Goal: Task Accomplishment & Management: Use online tool/utility

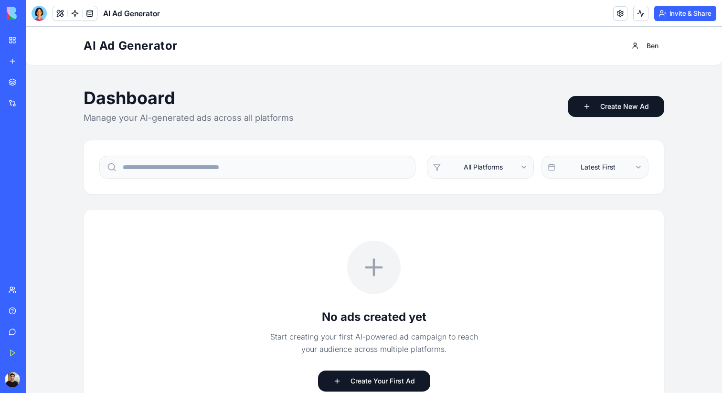
click at [619, 12] on link at bounding box center [621, 13] width 14 height 14
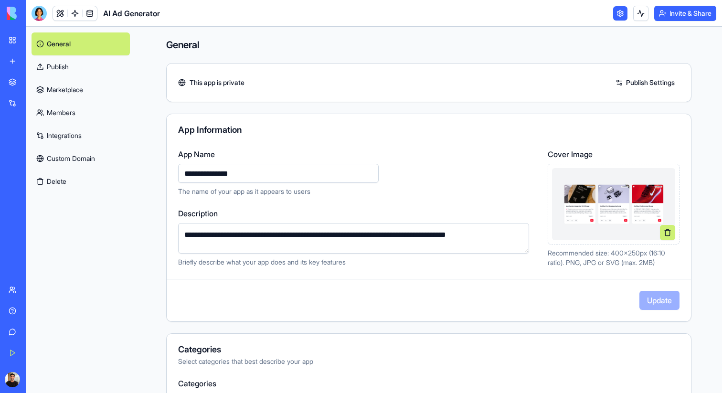
click at [108, 151] on link "Custom Domain" at bounding box center [81, 158] width 98 height 23
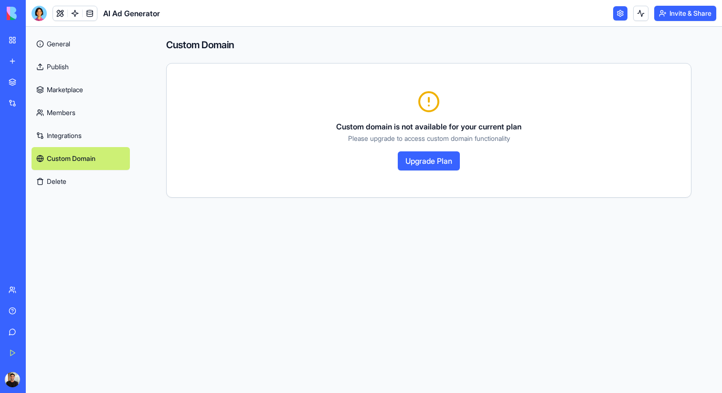
click at [108, 127] on link "Integrations" at bounding box center [81, 135] width 98 height 23
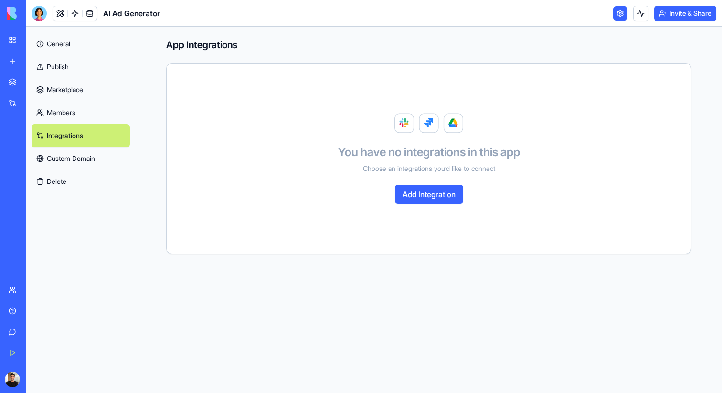
click at [108, 111] on link "Members" at bounding box center [81, 112] width 98 height 23
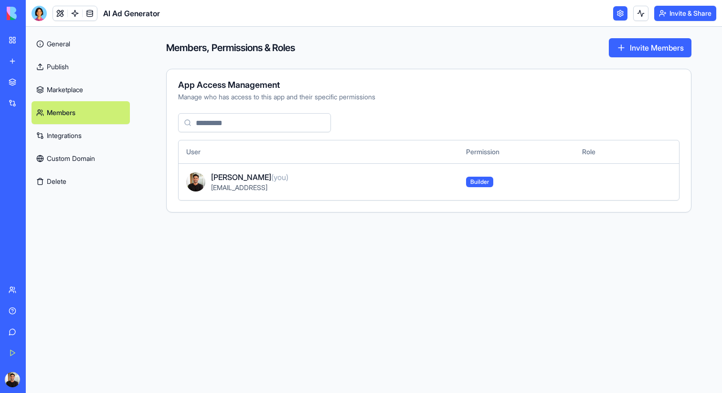
click at [108, 97] on link "Marketplace" at bounding box center [81, 89] width 98 height 23
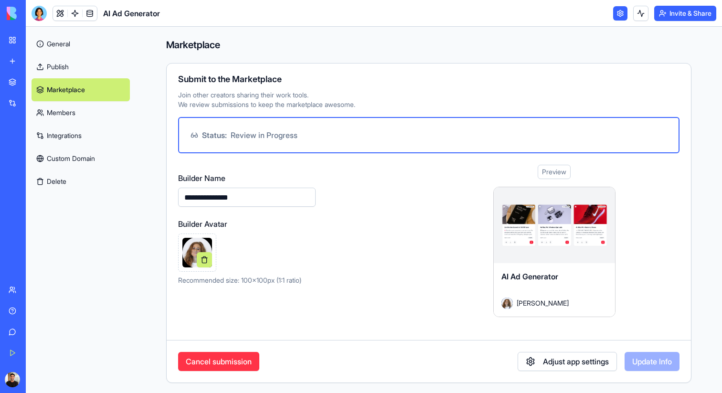
scroll to position [1, 0]
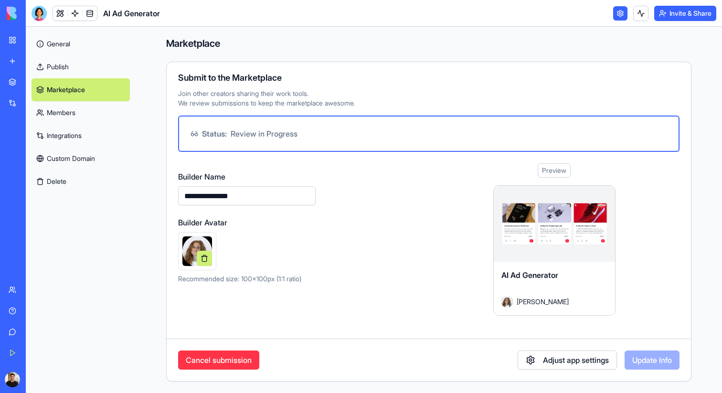
click at [108, 77] on link "Publish" at bounding box center [81, 66] width 98 height 23
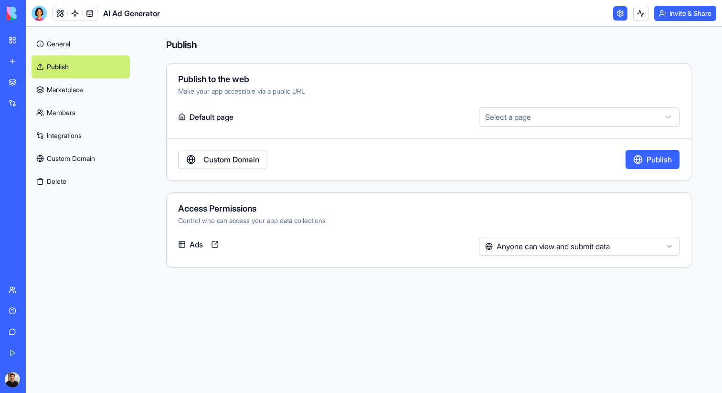
click at [106, 43] on link "General" at bounding box center [81, 43] width 98 height 23
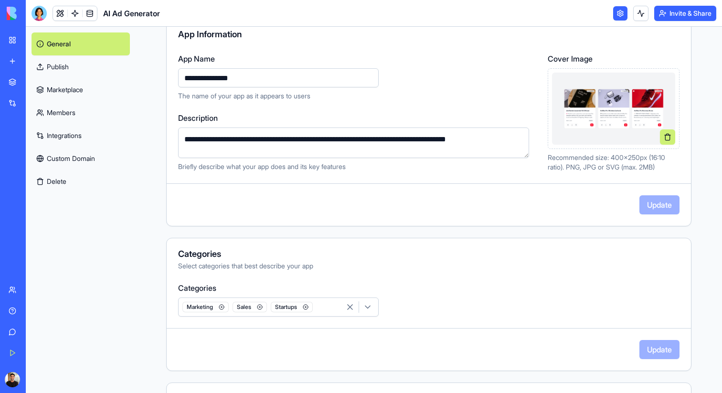
scroll to position [97, 0]
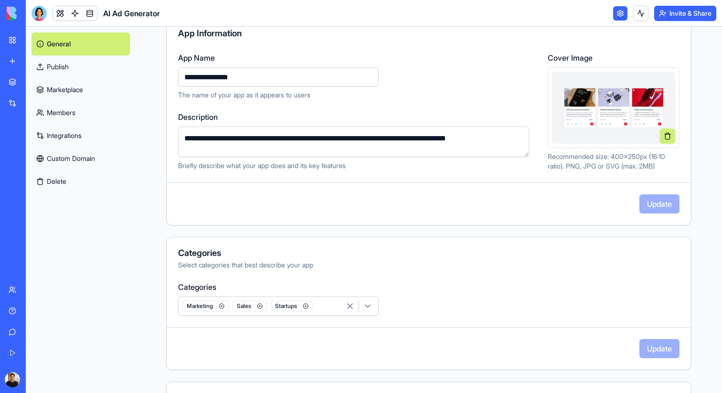
click at [640, 197] on div "Update" at bounding box center [429, 203] width 525 height 19
click at [599, 82] on img at bounding box center [613, 108] width 123 height 72
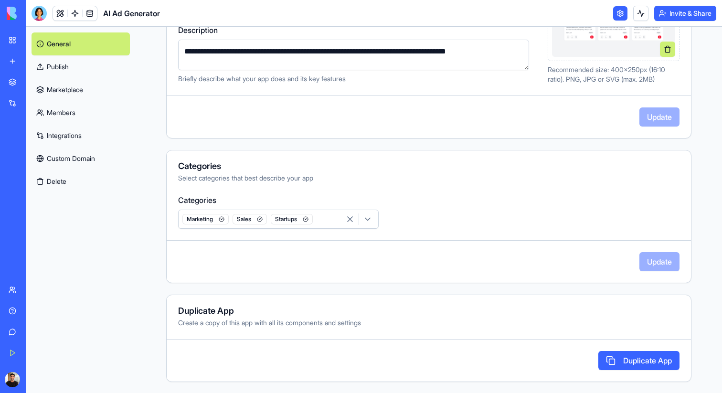
scroll to position [0, 0]
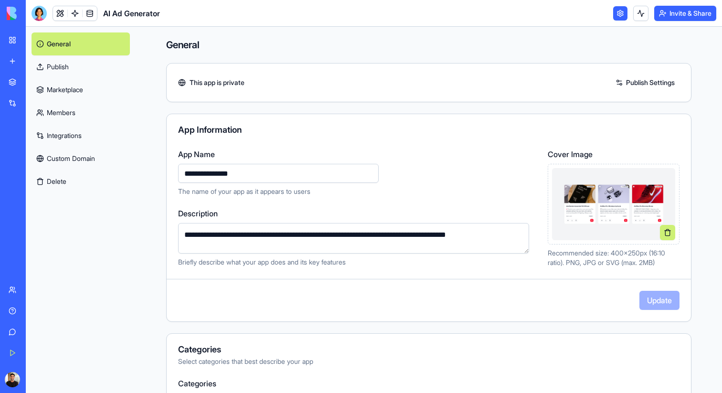
click at [20, 13] on img at bounding box center [36, 13] width 59 height 13
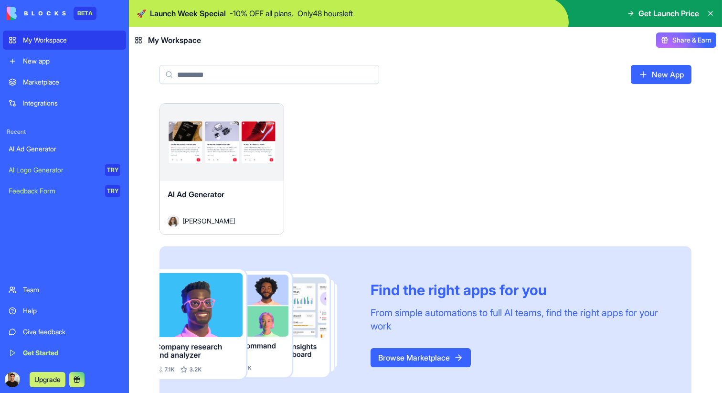
click at [37, 34] on link "My Workspace" at bounding box center [64, 40] width 123 height 19
click at [49, 59] on div "New app" at bounding box center [71, 61] width 97 height 10
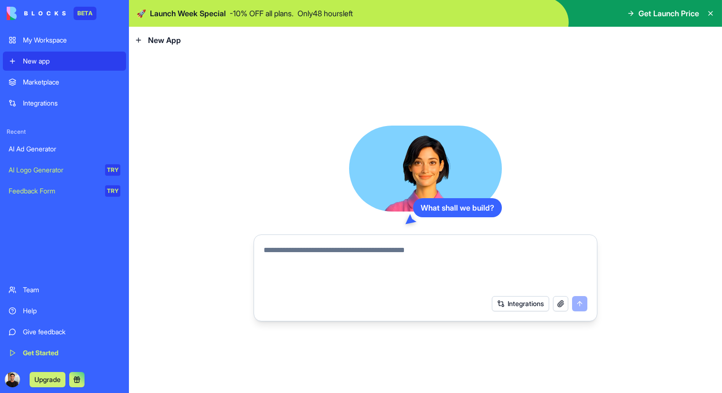
click at [397, 259] on textarea at bounding box center [426, 268] width 324 height 46
type textarea "*"
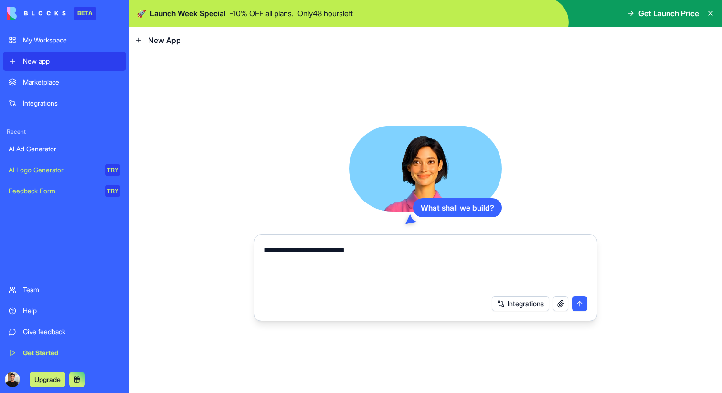
click at [340, 250] on textarea "**********" at bounding box center [426, 268] width 324 height 46
click at [350, 248] on textarea "**********" at bounding box center [426, 268] width 324 height 46
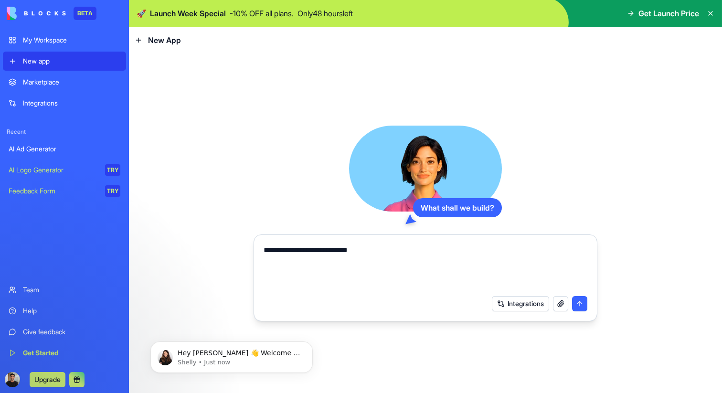
click at [345, 252] on textarea "**********" at bounding box center [426, 268] width 324 height 46
paste textarea "*"
click at [273, 247] on textarea "**********" at bounding box center [426, 268] width 324 height 46
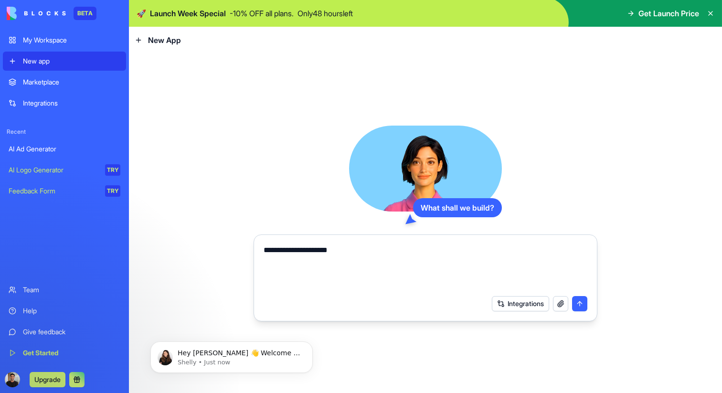
click at [351, 250] on textarea "**********" at bounding box center [426, 268] width 324 height 46
click at [282, 257] on textarea "**********" at bounding box center [426, 268] width 324 height 46
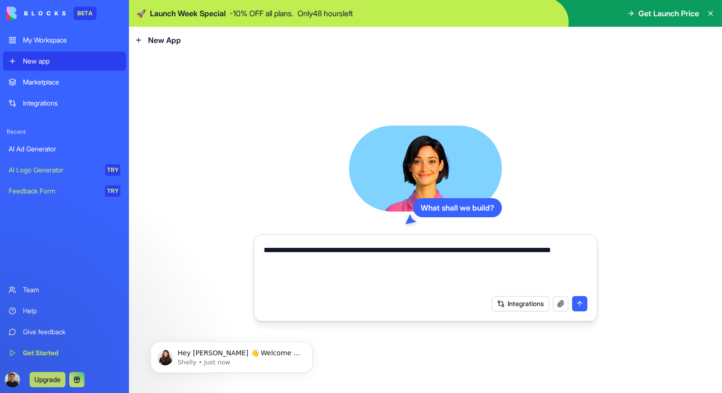
type textarea "**********"
click at [582, 299] on button "submit" at bounding box center [579, 303] width 15 height 15
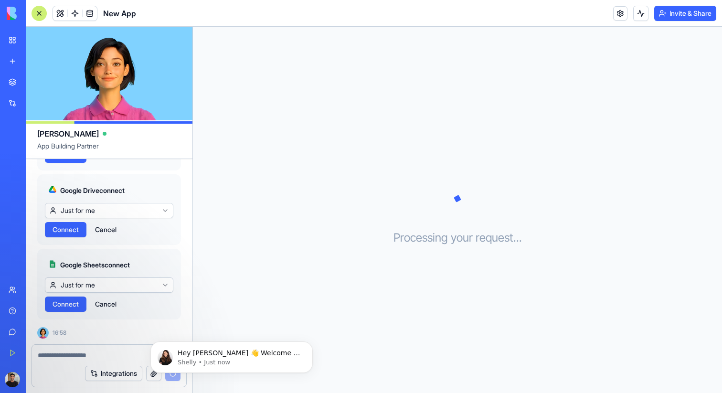
scroll to position [363, 0]
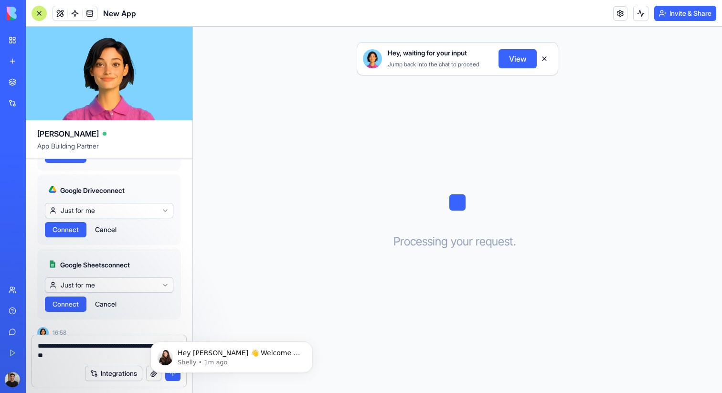
type textarea "*"
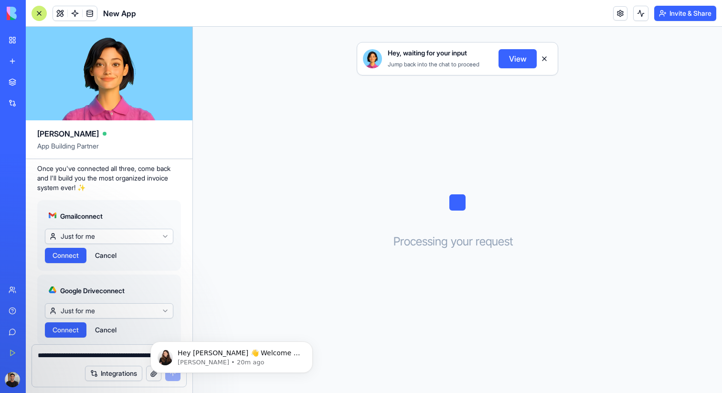
scroll to position [264, 0]
click at [120, 231] on html "BETA My Workspace New app Marketplace Integrations Recent AI Ad Generator New A…" at bounding box center [361, 196] width 722 height 393
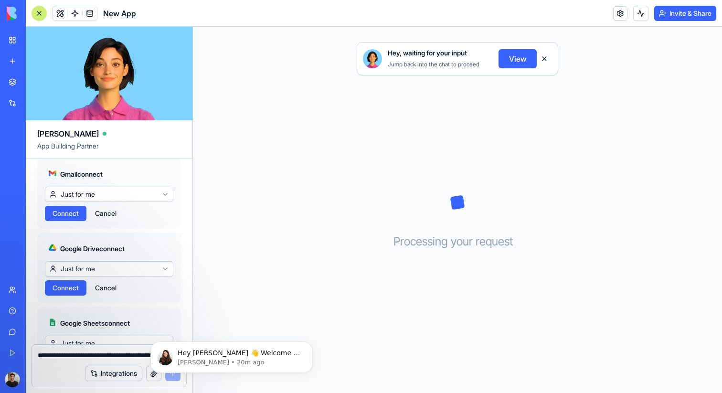
click at [76, 216] on span "Connect" at bounding box center [66, 214] width 26 height 10
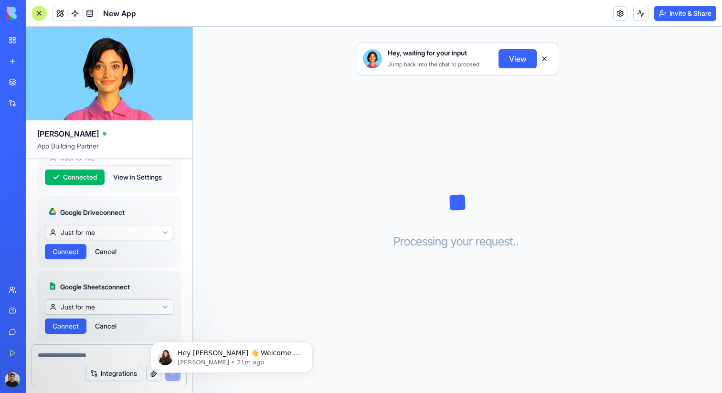
scroll to position [343, 0]
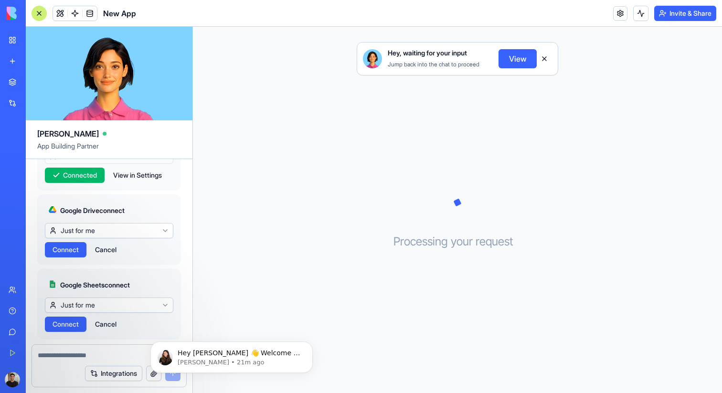
click at [78, 248] on span "Connect" at bounding box center [66, 250] width 26 height 10
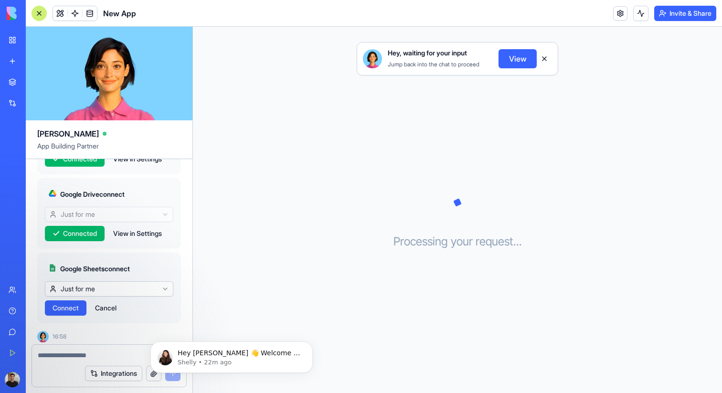
scroll to position [363, 0]
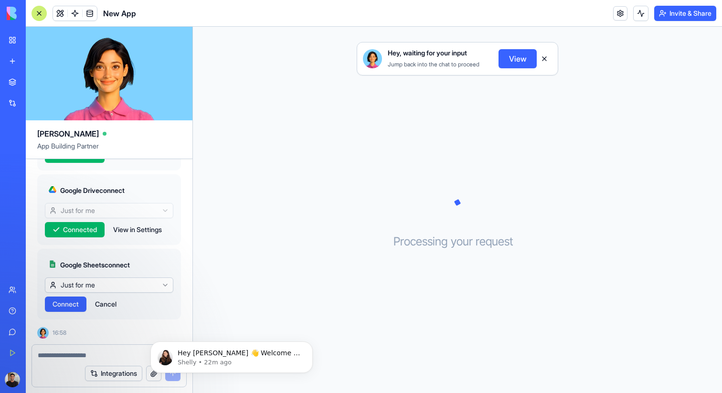
click at [74, 306] on span "Connect" at bounding box center [66, 305] width 26 height 10
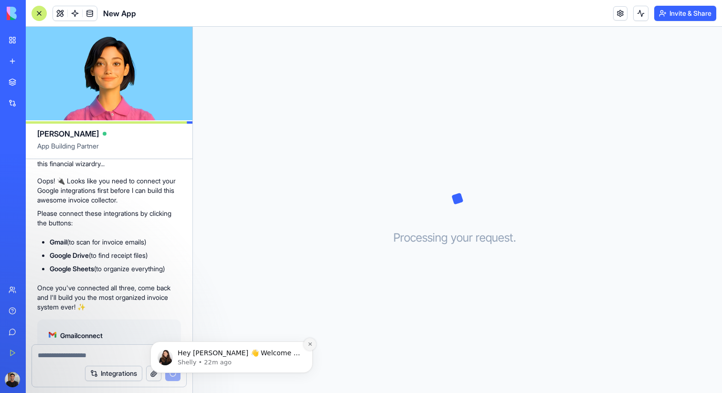
click at [312, 348] on button "Dismiss notification" at bounding box center [310, 344] width 12 height 12
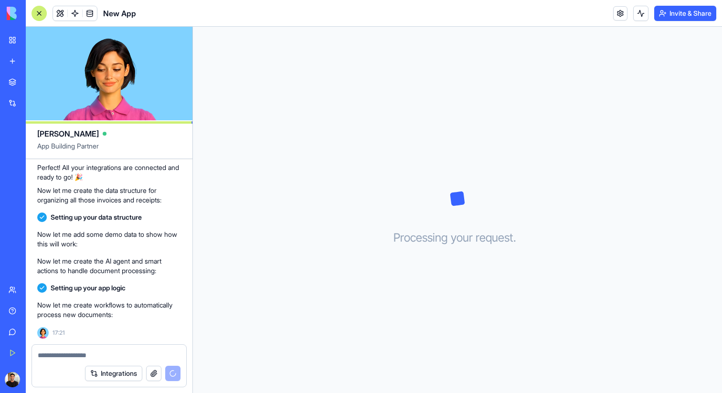
scroll to position [545, 0]
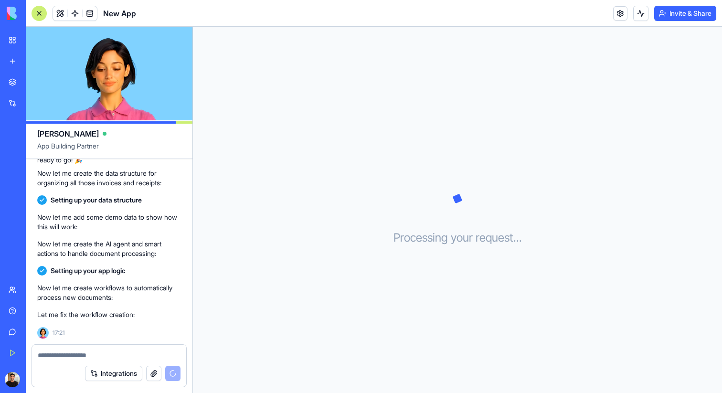
click at [317, 194] on div "Processing your request . . ." at bounding box center [457, 210] width 529 height 366
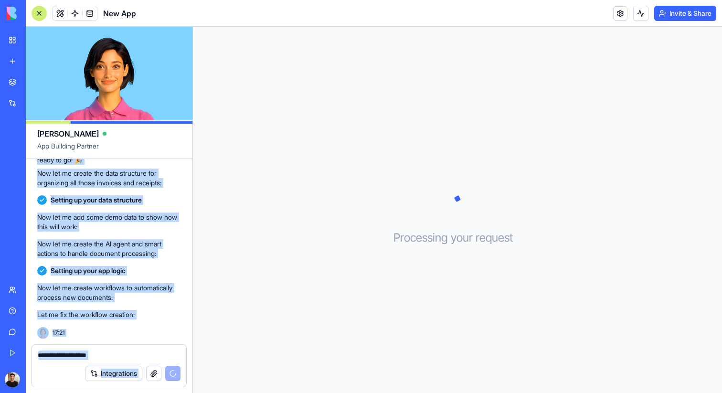
drag, startPoint x: 192, startPoint y: 159, endPoint x: 268, endPoint y: 179, distance: 78.6
click at [268, 179] on div "Ella App Building Partner invoices and Receipts Collector for drive and gmail, …" at bounding box center [374, 210] width 697 height 366
click at [268, 179] on div "Processing your request . . ." at bounding box center [457, 210] width 529 height 366
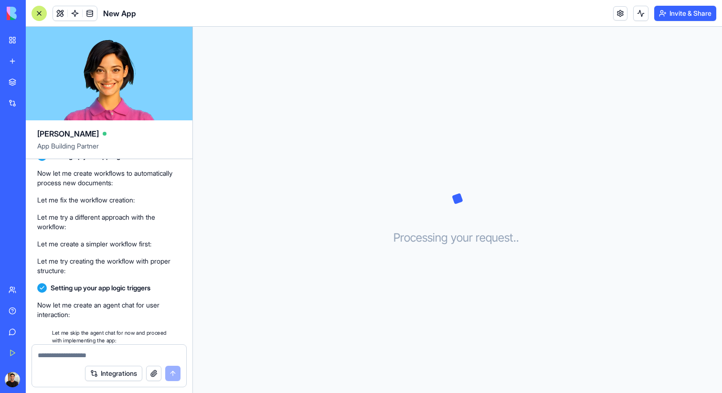
scroll to position [713, 0]
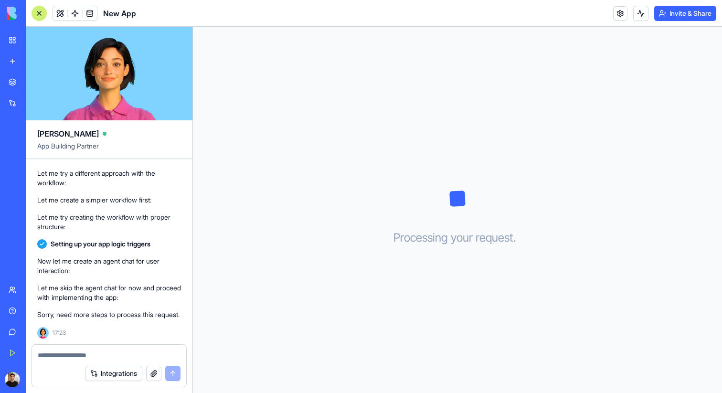
click at [391, 204] on div "Processing your request . . ." at bounding box center [457, 210] width 529 height 366
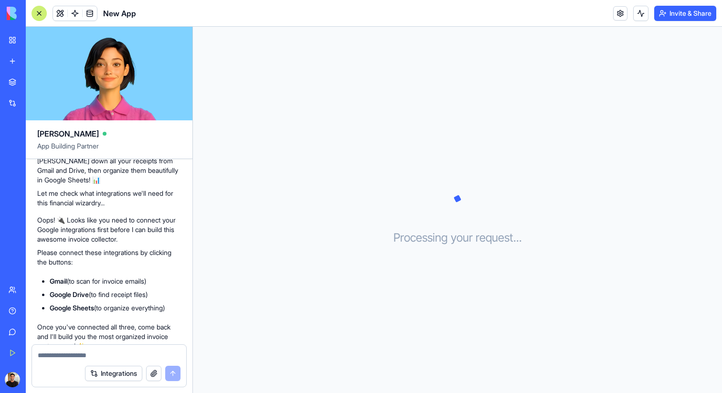
scroll to position [0, 0]
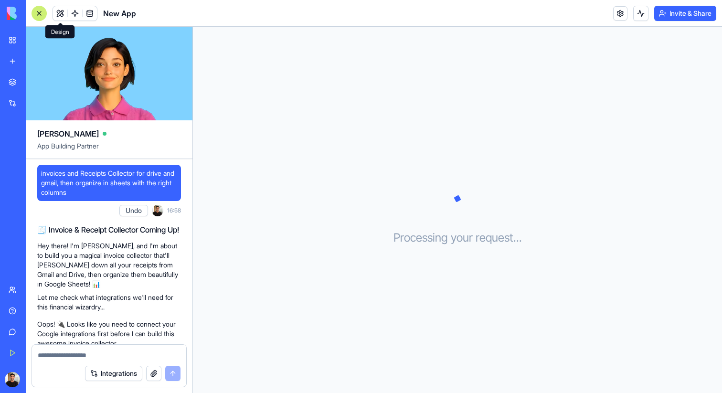
click at [59, 17] on button at bounding box center [60, 13] width 14 height 14
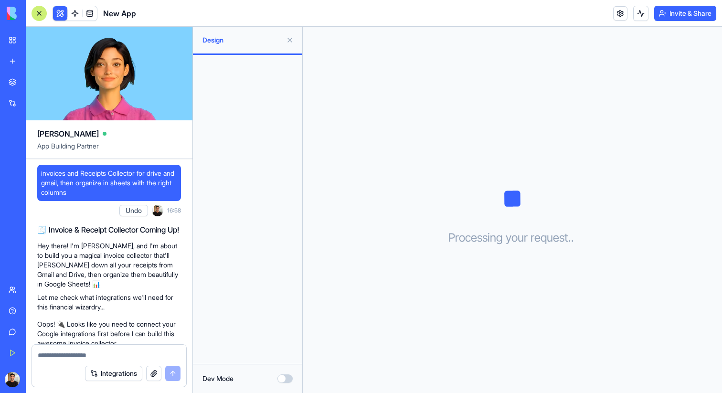
click at [286, 371] on div "Dev Mode" at bounding box center [247, 378] width 109 height 29
click at [286, 377] on button "Dev Mode" at bounding box center [285, 379] width 15 height 9
click at [284, 377] on button "Dev Mode" at bounding box center [285, 379] width 15 height 9
click at [76, 13] on span at bounding box center [89, 13] width 27 height 27
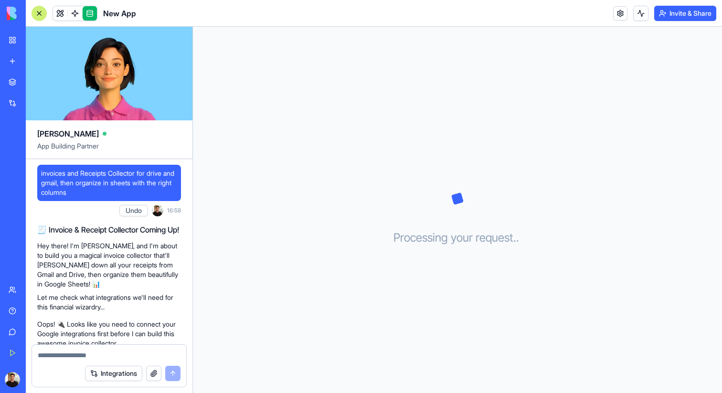
click at [76, 13] on span at bounding box center [75, 13] width 27 height 27
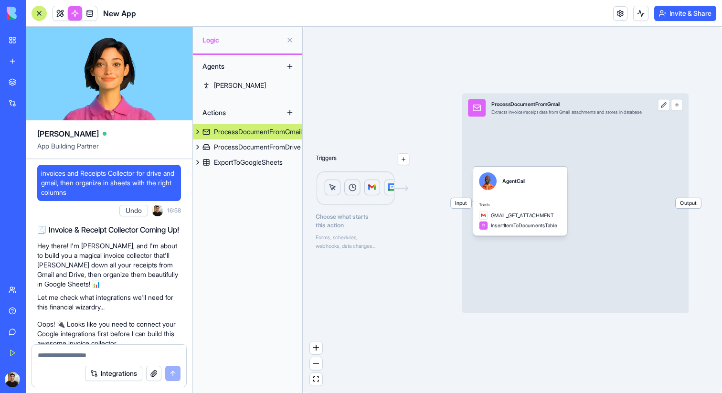
click at [419, 282] on div "Triggers Choose what starts this action Forms, schedules, webhooks, data change…" at bounding box center [513, 210] width 420 height 366
click at [257, 131] on div "ProcessDocumentFromGmail" at bounding box center [258, 132] width 88 height 10
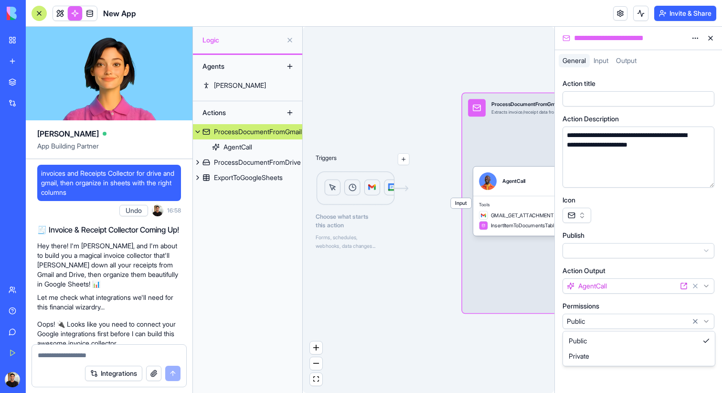
click at [629, 319] on html "BETA My Workspace New app Marketplace Integrations Recent AI Ad Generator New A…" at bounding box center [361, 196] width 722 height 393
click at [714, 37] on button at bounding box center [710, 38] width 15 height 15
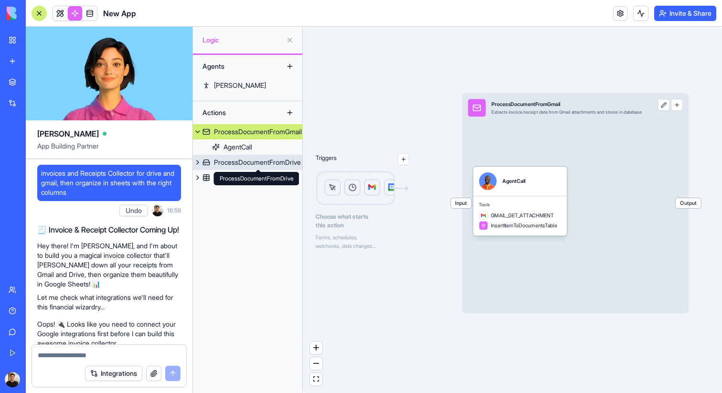
click at [253, 170] on link "ProcessDocumentFromDrive" at bounding box center [247, 162] width 109 height 15
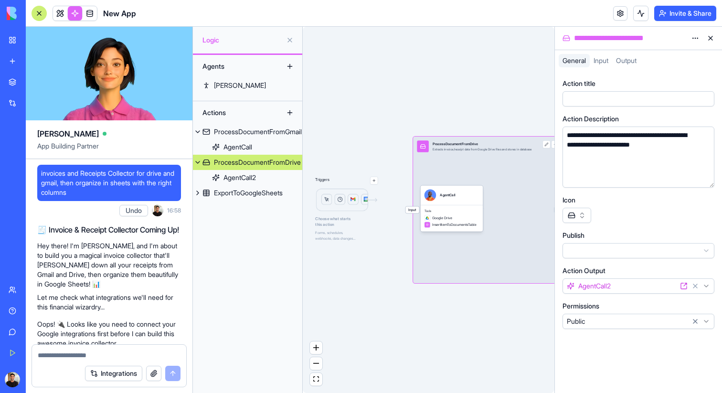
click at [664, 321] on html "BETA My Workspace New app Marketplace Integrations Recent AI Ad Generator New A…" at bounding box center [361, 196] width 722 height 393
click at [250, 196] on div "ExportToGoogleSheets" at bounding box center [248, 193] width 69 height 10
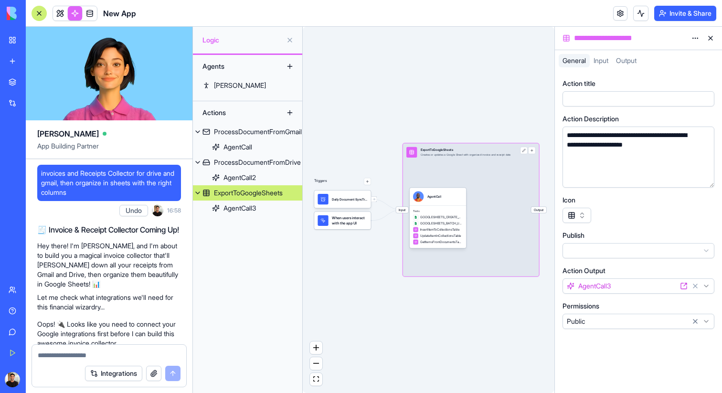
click at [614, 324] on html "BETA My Workspace New app Marketplace Integrations Recent AI Ad Generator New A…" at bounding box center [361, 196] width 722 height 393
click at [602, 357] on div "**********" at bounding box center [638, 232] width 167 height 322
click at [711, 43] on button at bounding box center [710, 38] width 15 height 15
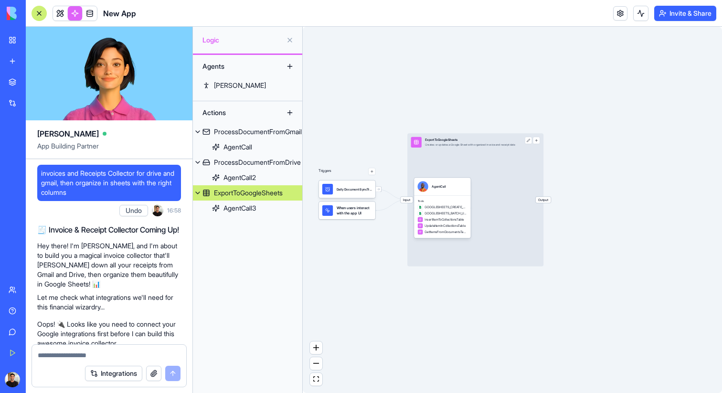
click at [371, 171] on button "button" at bounding box center [371, 171] width 7 height 7
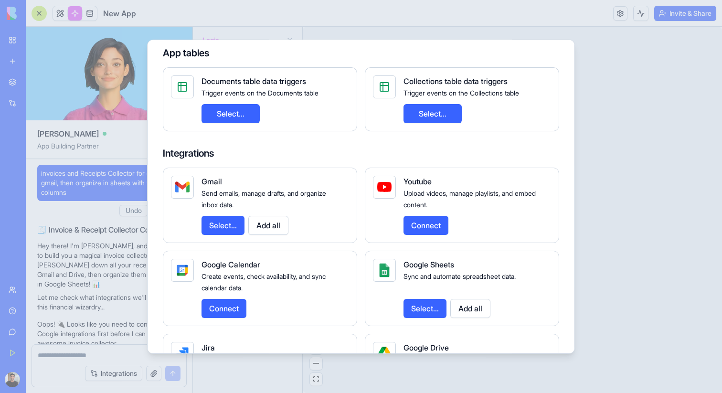
scroll to position [188, 0]
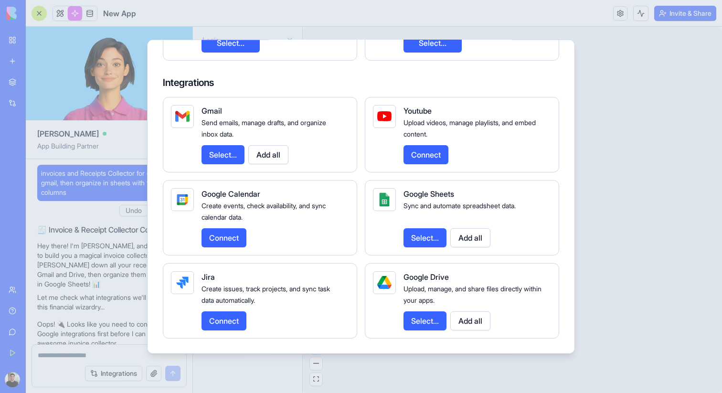
click at [595, 85] on div at bounding box center [361, 196] width 722 height 393
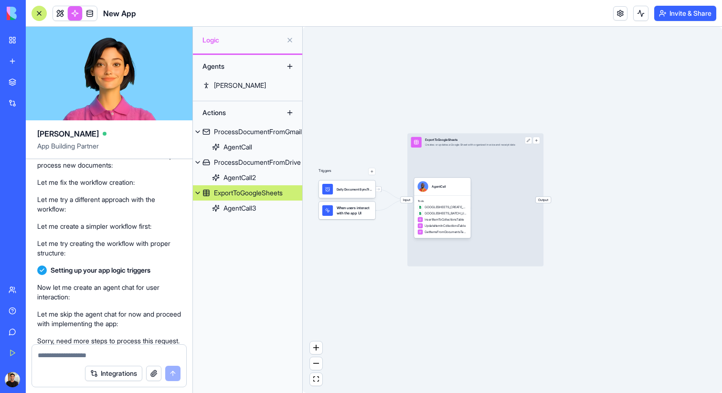
scroll to position [713, 0]
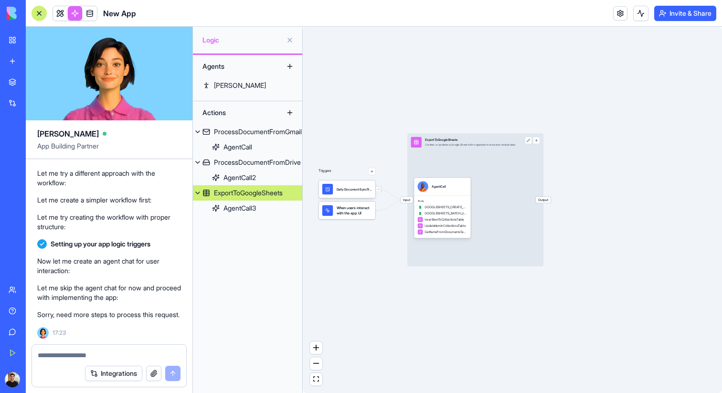
click at [255, 100] on div "Agents Steve Actions ProcessDocumentFromGmail AgentCall ProcessDocumentFromDriv…" at bounding box center [247, 224] width 109 height 338
click at [264, 81] on link "[PERSON_NAME]" at bounding box center [247, 85] width 109 height 15
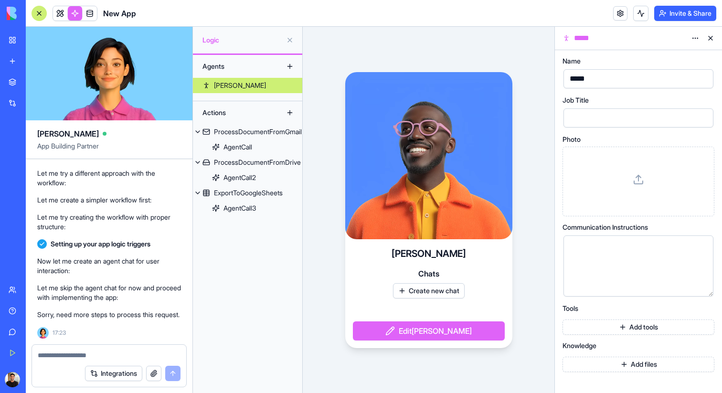
click at [710, 35] on button at bounding box center [710, 38] width 15 height 15
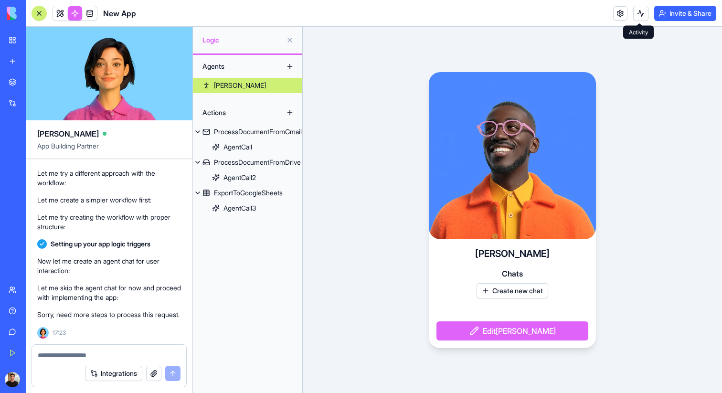
click at [634, 17] on button at bounding box center [641, 13] width 15 height 15
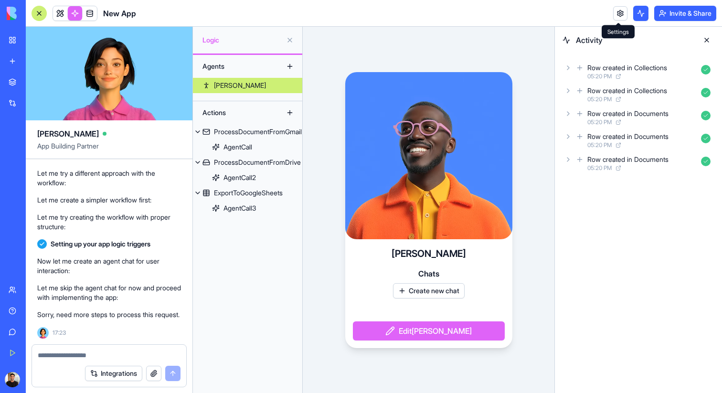
click at [624, 14] on link at bounding box center [621, 13] width 14 height 14
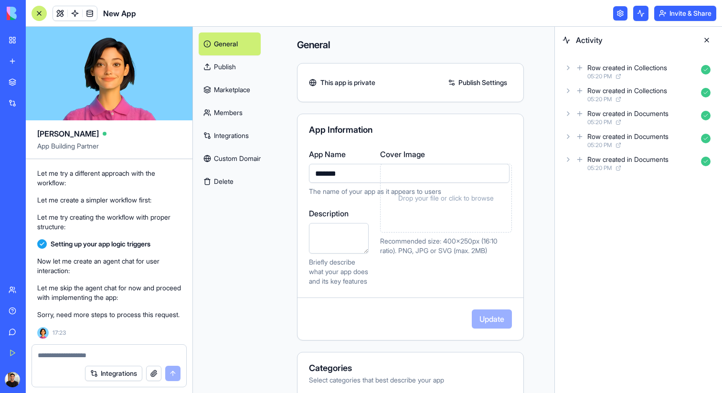
click at [35, 38] on div "My Workspace" at bounding box center [29, 40] width 12 height 10
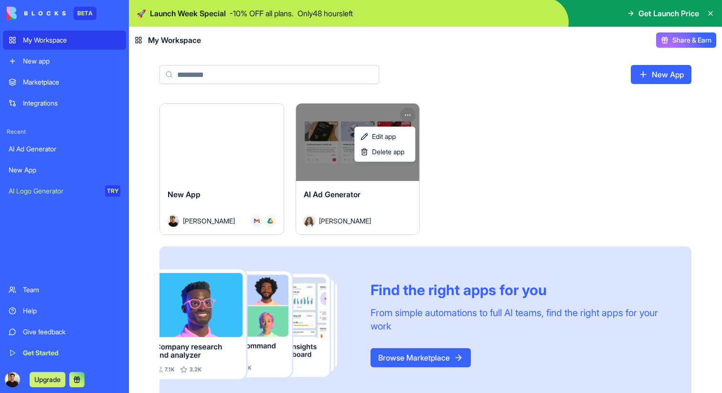
click at [409, 114] on html "BETA My Workspace New app Marketplace Integrations Recent AI Ad Generator New A…" at bounding box center [361, 196] width 722 height 393
click at [403, 152] on span "Delete app" at bounding box center [388, 152] width 32 height 10
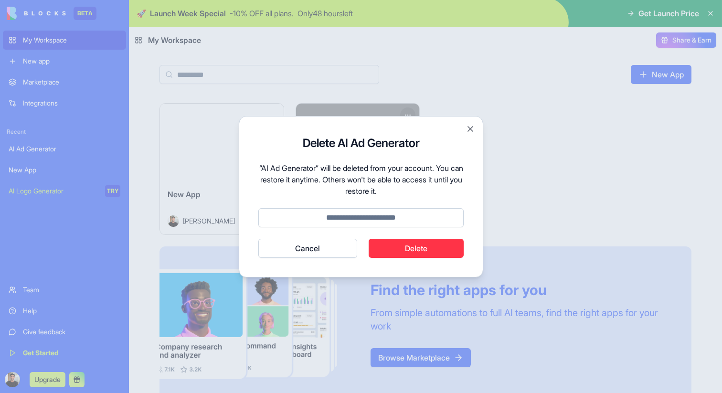
click at [396, 250] on button "Delete" at bounding box center [417, 248] width 96 height 19
type input "******"
click at [429, 240] on button "Delete" at bounding box center [417, 248] width 96 height 19
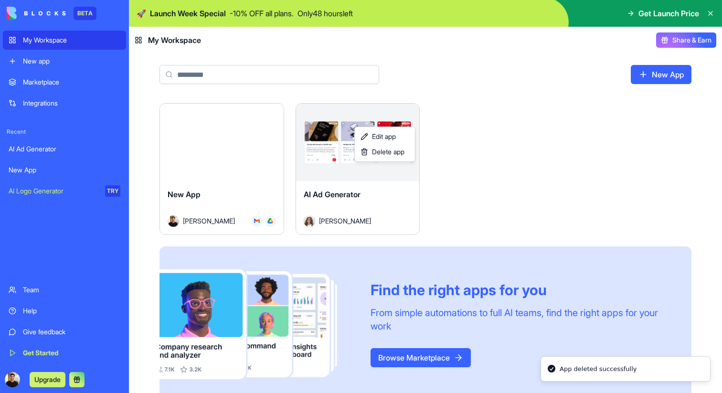
click at [267, 13] on html "BETA My Workspace New app Marketplace Integrations Recent AI Ad Generator New A…" at bounding box center [361, 196] width 722 height 393
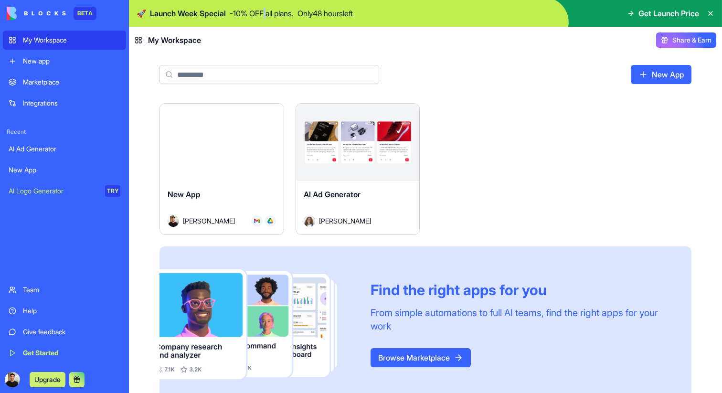
click at [267, 13] on p "- 10 % OFF all plans." at bounding box center [262, 13] width 64 height 11
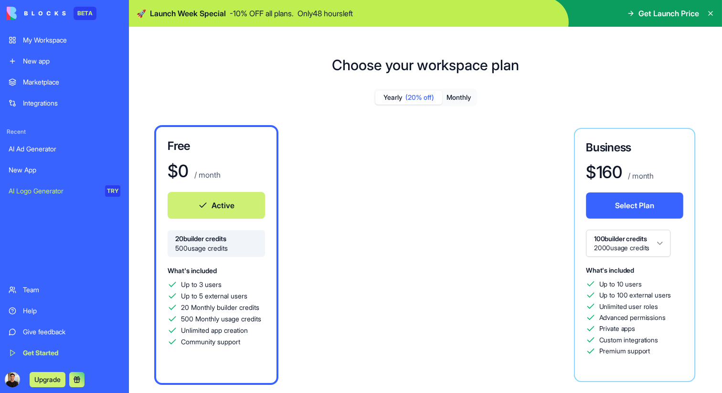
click at [710, 14] on icon at bounding box center [711, 13] width 4 height 4
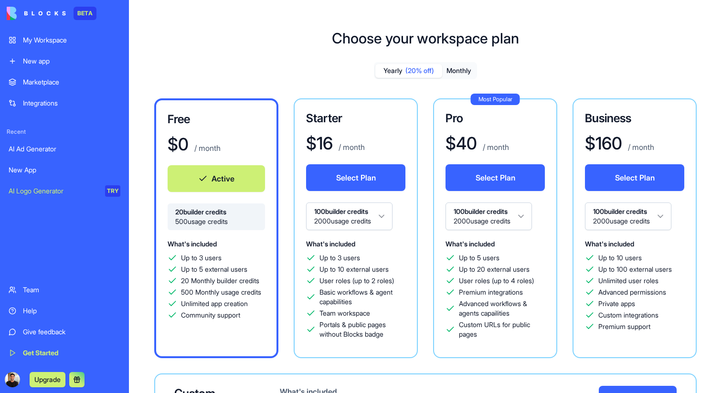
click at [59, 13] on img at bounding box center [36, 13] width 59 height 13
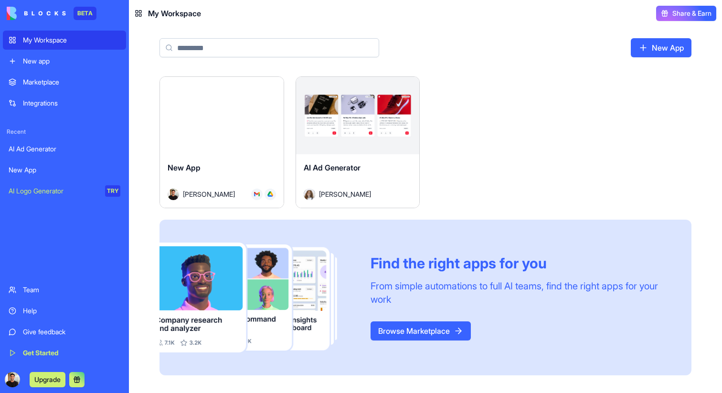
click at [46, 64] on div "New app" at bounding box center [71, 61] width 97 height 10
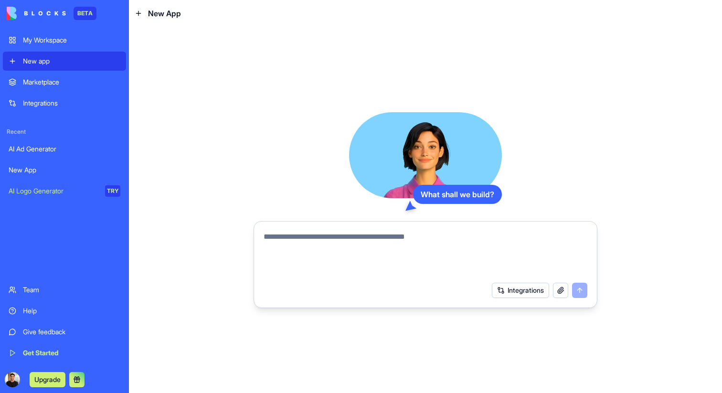
click at [70, 44] on div "My Workspace" at bounding box center [71, 40] width 97 height 10
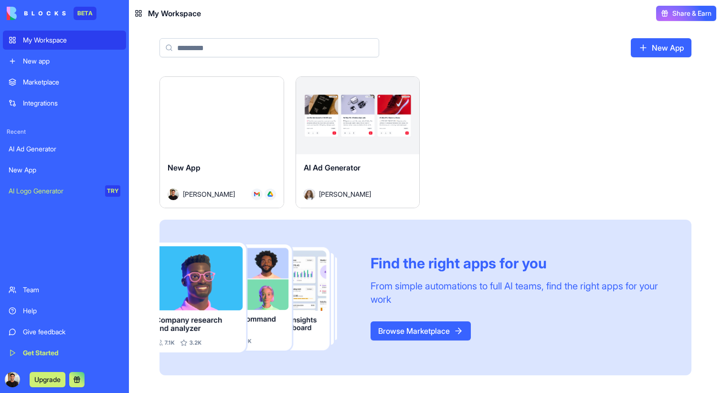
click at [270, 203] on div "New App Ben Zakaim" at bounding box center [222, 181] width 124 height 54
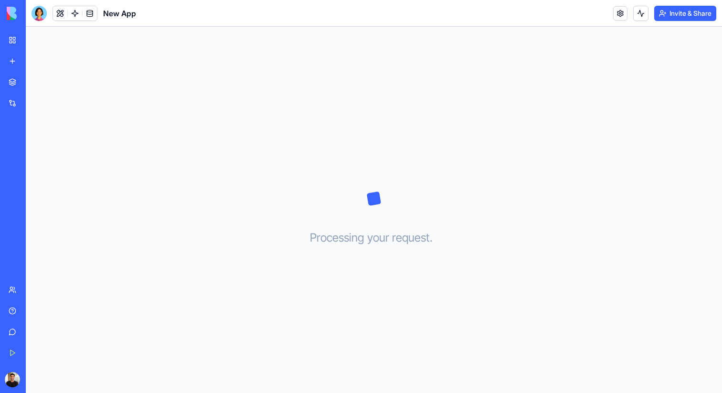
click at [269, 216] on div "Processing your request . . ." at bounding box center [374, 210] width 697 height 366
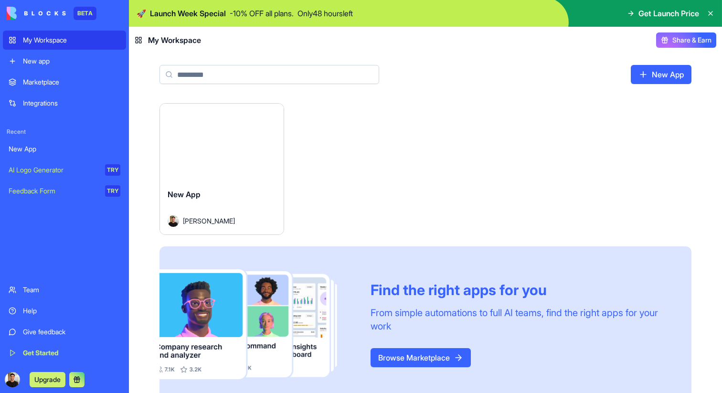
click at [86, 100] on div "Integrations" at bounding box center [71, 103] width 97 height 10
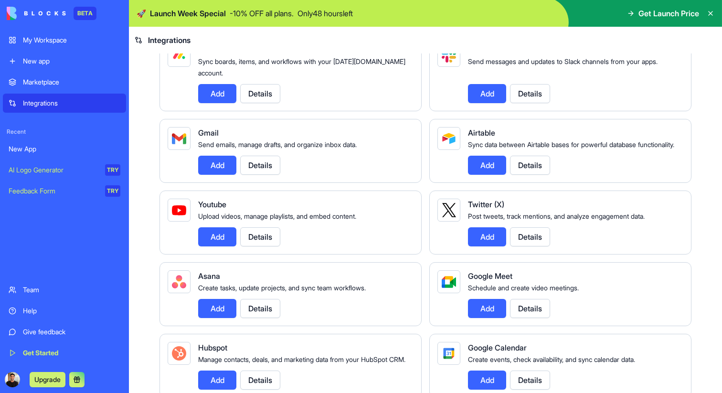
scroll to position [92, 0]
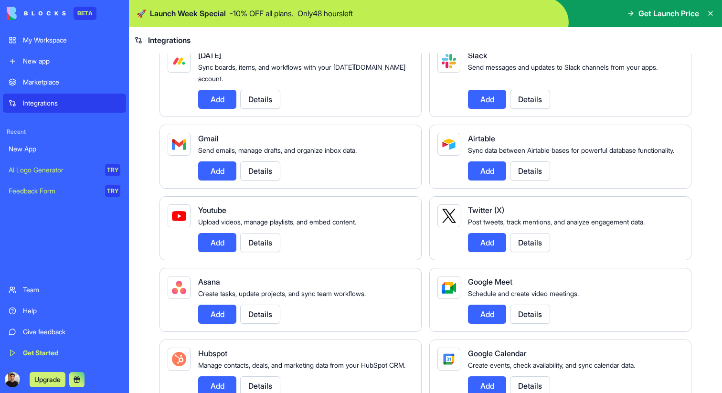
click at [73, 154] on link "New App" at bounding box center [64, 149] width 123 height 19
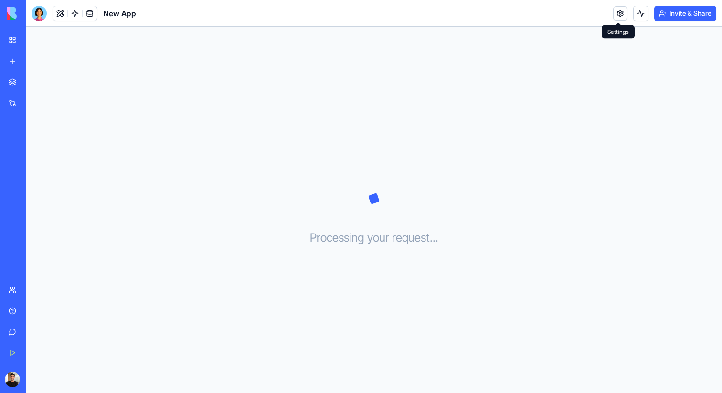
click at [617, 15] on link at bounding box center [621, 13] width 14 height 14
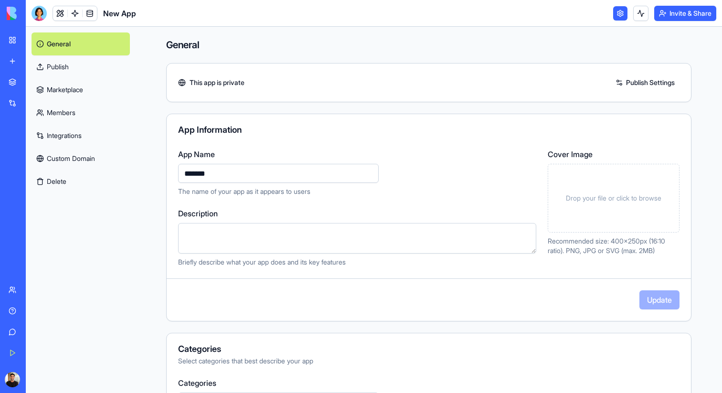
click at [57, 140] on link "Integrations" at bounding box center [81, 135] width 98 height 23
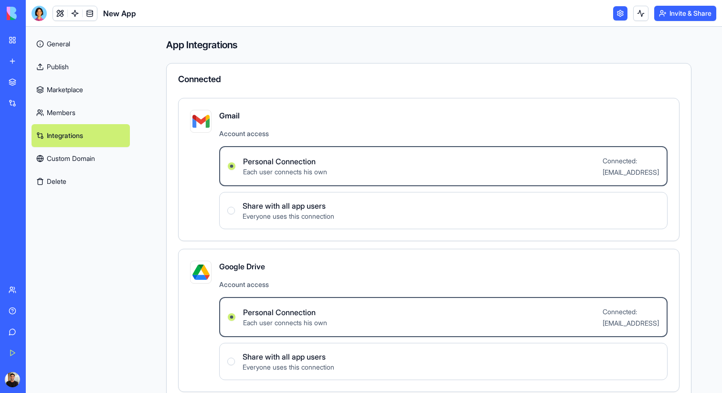
scroll to position [215, 0]
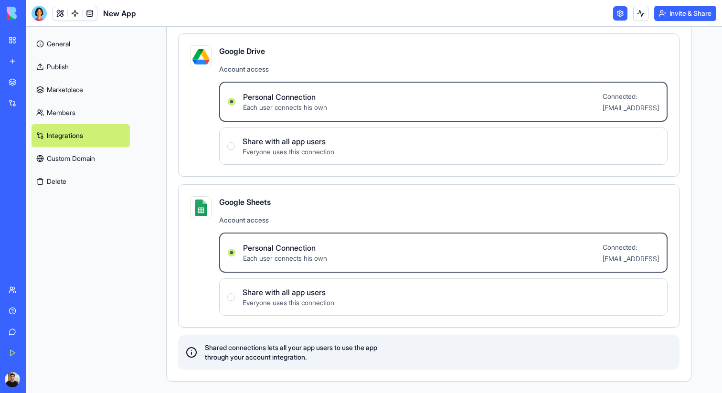
click at [95, 105] on link "Members" at bounding box center [81, 112] width 98 height 23
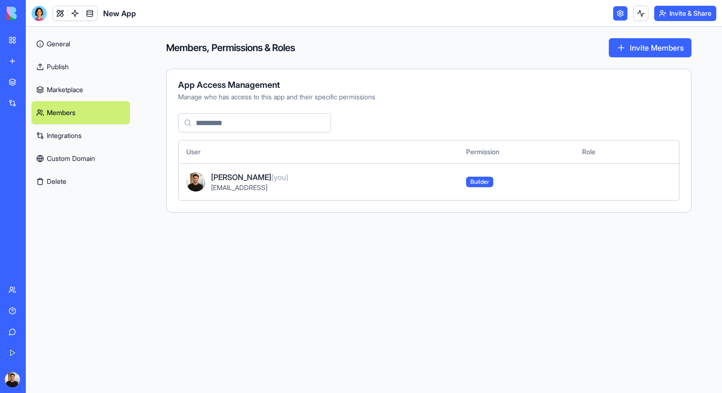
click at [100, 90] on link "Marketplace" at bounding box center [81, 89] width 98 height 23
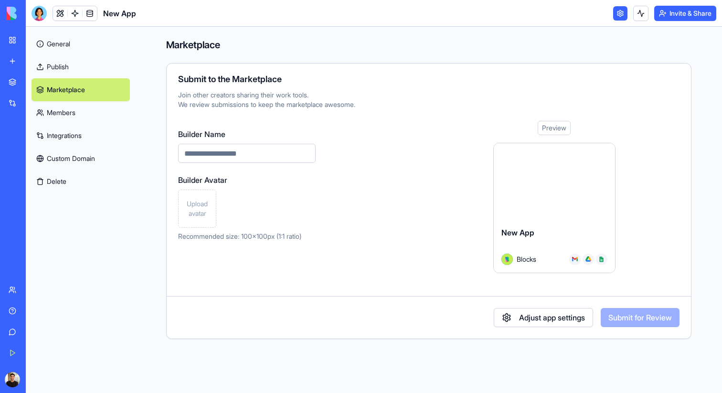
click at [87, 66] on link "Publish" at bounding box center [81, 66] width 98 height 23
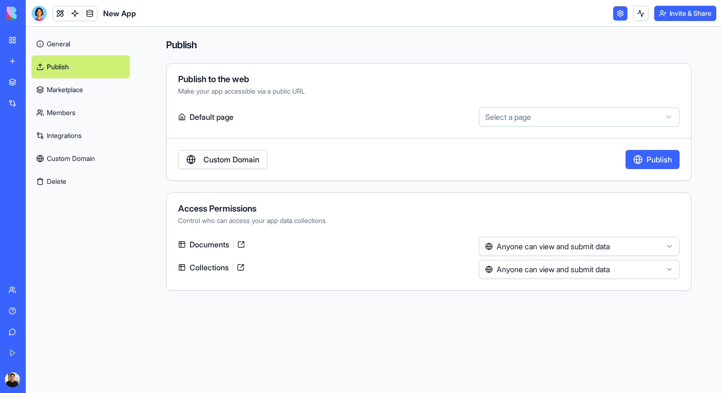
click at [585, 249] on html "BETA My Workspace New app Marketplace Integrations Recent New App AI Logo Gener…" at bounding box center [361, 196] width 722 height 393
click at [578, 269] on html "BETA My Workspace New app Marketplace Integrations Recent New App AI Logo Gener…" at bounding box center [361, 196] width 722 height 393
click at [593, 208] on div "Access Permissions" at bounding box center [429, 209] width 502 height 9
click at [88, 95] on link "Marketplace" at bounding box center [81, 89] width 98 height 23
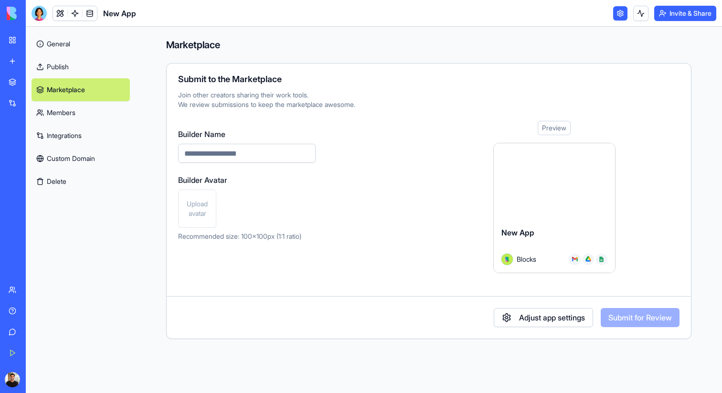
click at [86, 105] on link "Members" at bounding box center [81, 112] width 98 height 23
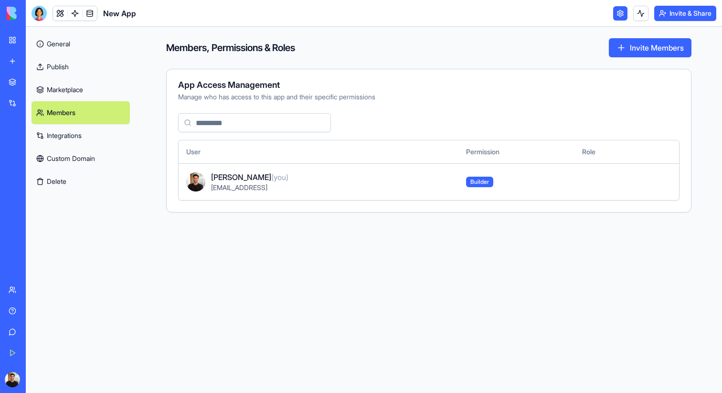
click at [82, 124] on link "Integrations" at bounding box center [81, 135] width 98 height 23
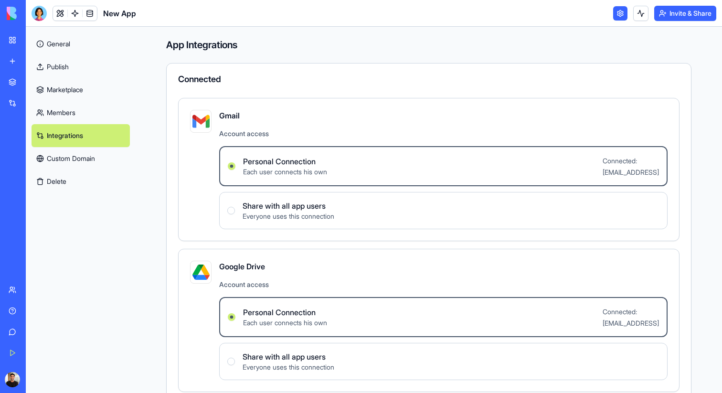
click at [87, 103] on link "Members" at bounding box center [81, 112] width 98 height 23
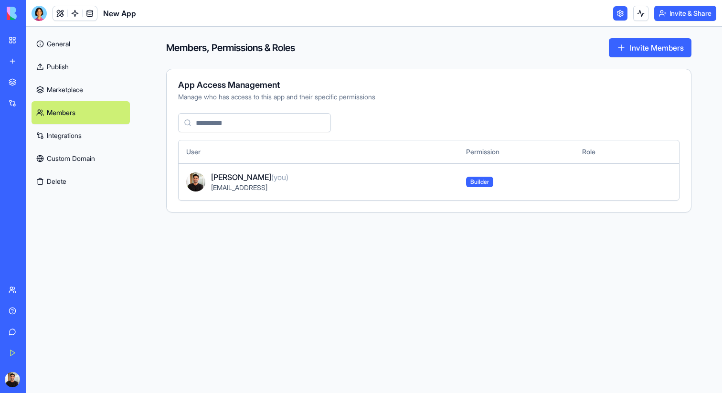
click at [64, 156] on link "Custom Domain" at bounding box center [81, 158] width 98 height 23
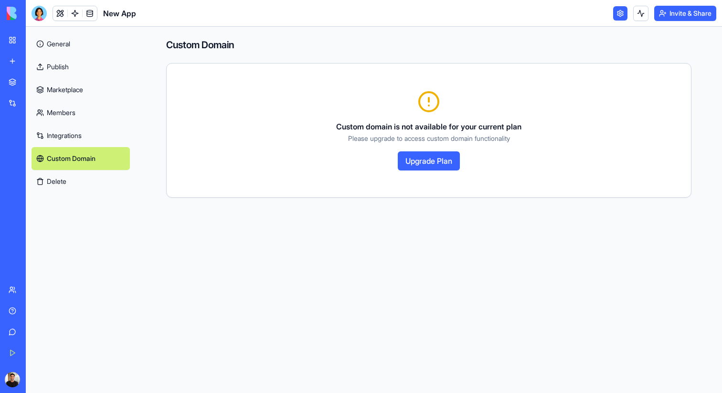
click at [85, 44] on link "General" at bounding box center [81, 43] width 98 height 23
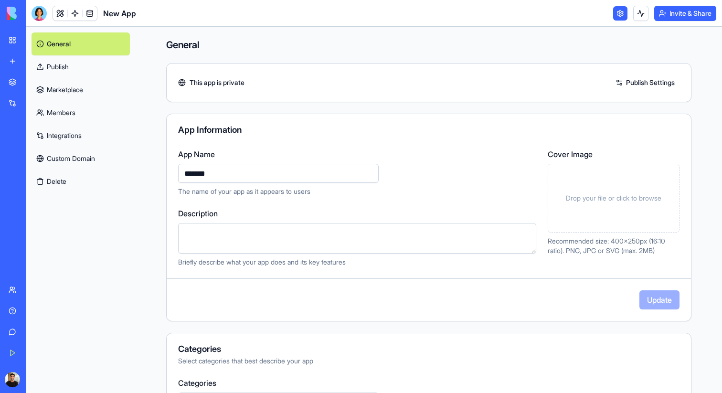
click at [21, 39] on link "My Workspace" at bounding box center [22, 40] width 38 height 19
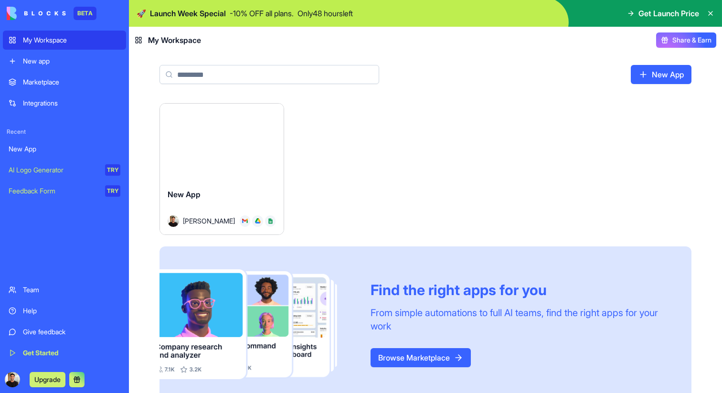
click at [183, 144] on div "Launch" at bounding box center [222, 142] width 124 height 77
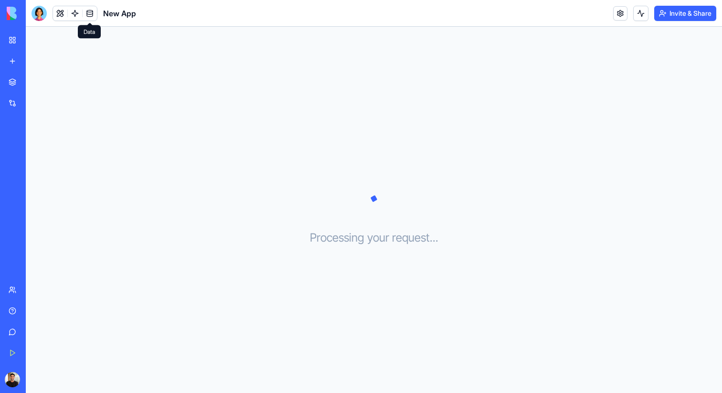
click at [86, 12] on link at bounding box center [90, 13] width 14 height 14
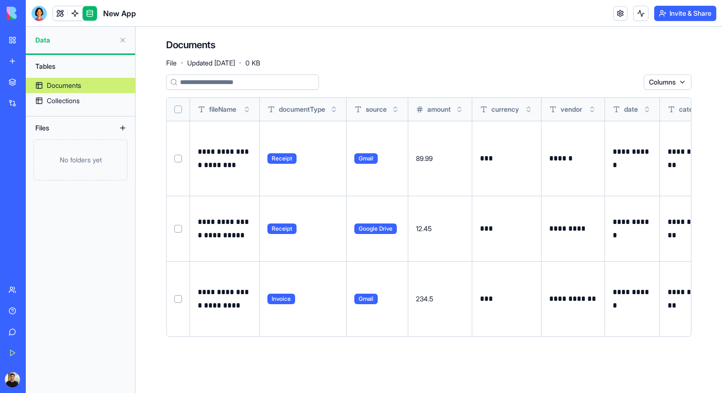
click at [371, 52] on div "Documents File · Updated [DATE] · 0 KB" at bounding box center [429, 52] width 526 height 29
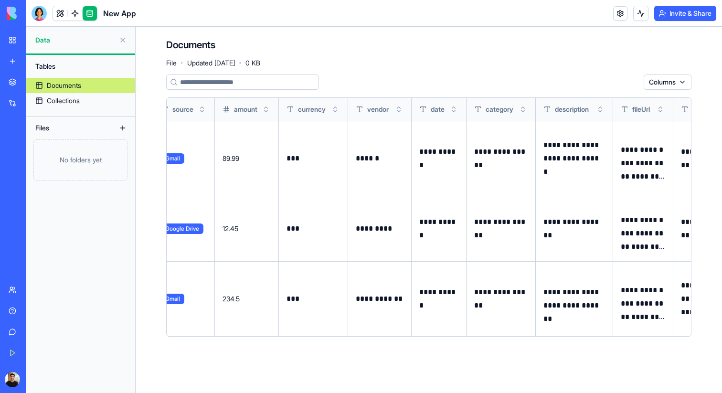
scroll to position [0, 396]
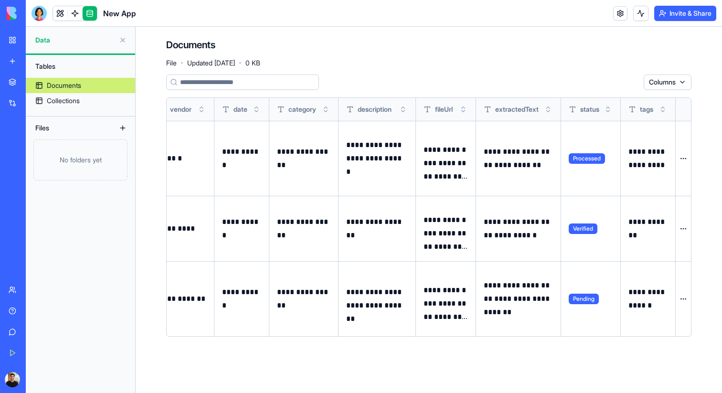
click at [546, 299] on p "**********" at bounding box center [519, 299] width 70 height 40
click at [449, 297] on p "**********" at bounding box center [446, 304] width 44 height 40
click at [0, 0] on button at bounding box center [0, 0] width 0 height 0
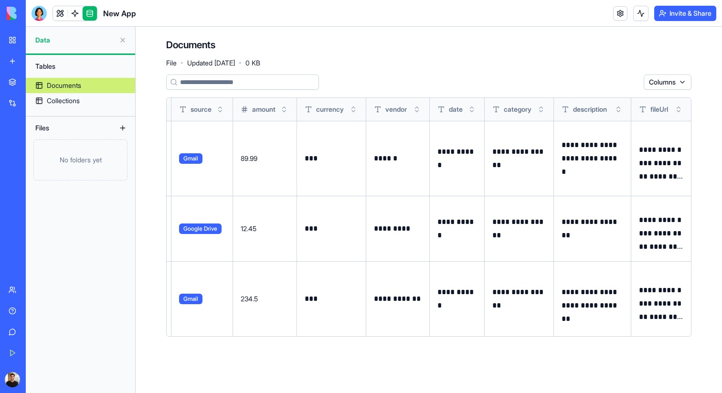
scroll to position [0, 0]
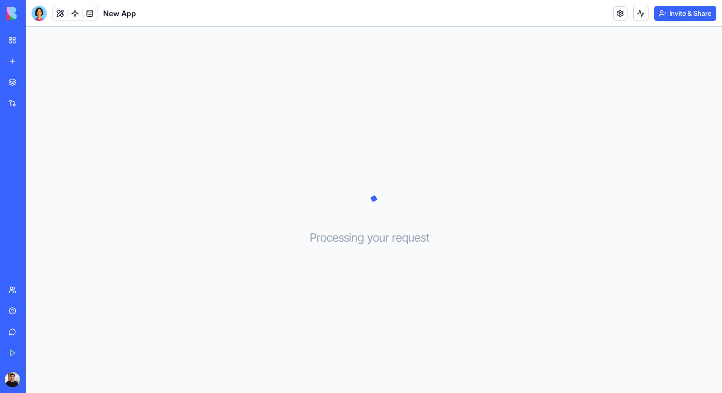
click at [419, 222] on div "Processing your request . . ." at bounding box center [374, 210] width 697 height 366
click at [96, 16] on link at bounding box center [90, 13] width 14 height 14
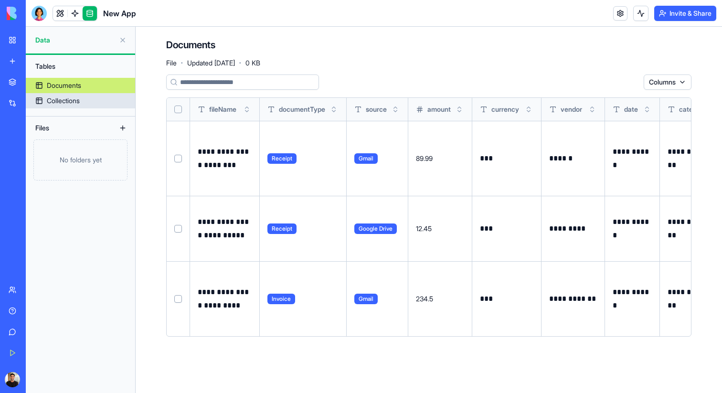
click at [91, 98] on link "Collections" at bounding box center [80, 100] width 109 height 15
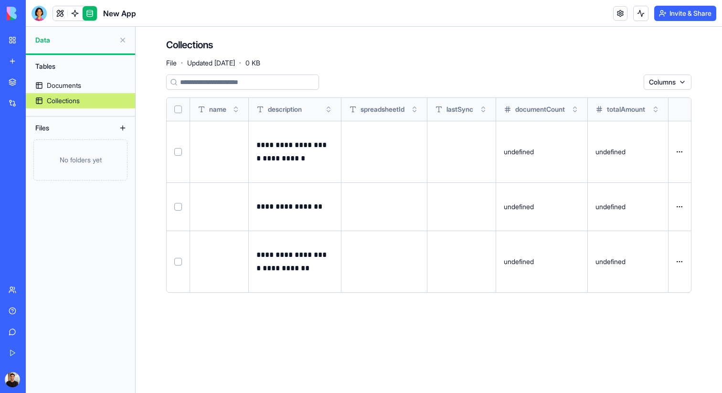
click at [345, 63] on div "Collections File · Updated [DATE] · 0 KB" at bounding box center [429, 52] width 526 height 29
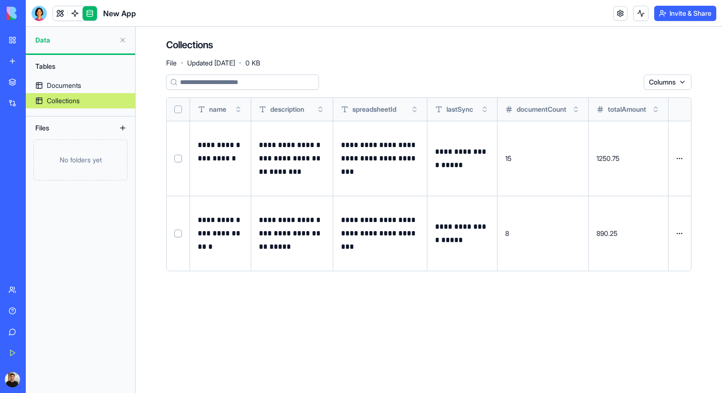
click at [56, 64] on div "Tables" at bounding box center [81, 66] width 100 height 15
click at [76, 14] on link at bounding box center [75, 13] width 14 height 14
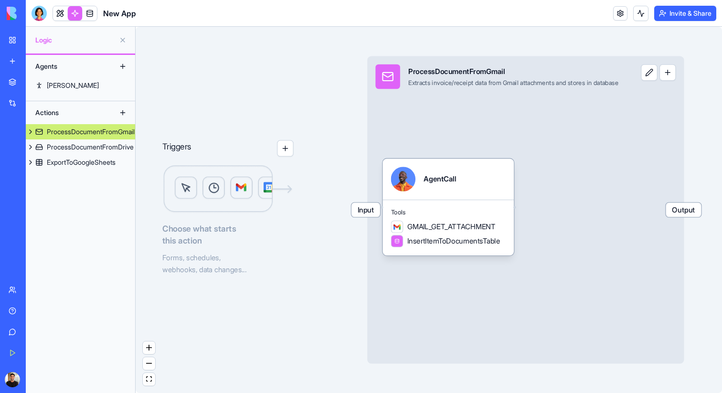
drag, startPoint x: 137, startPoint y: 124, endPoint x: 174, endPoint y: 118, distance: 37.6
click at [174, 118] on div "Triggers Choose what starts this action Forms, schedules, webhooks, data change…" at bounding box center [429, 210] width 587 height 366
click at [61, 134] on div "ProcessDocumentFromGmail" at bounding box center [91, 132] width 88 height 10
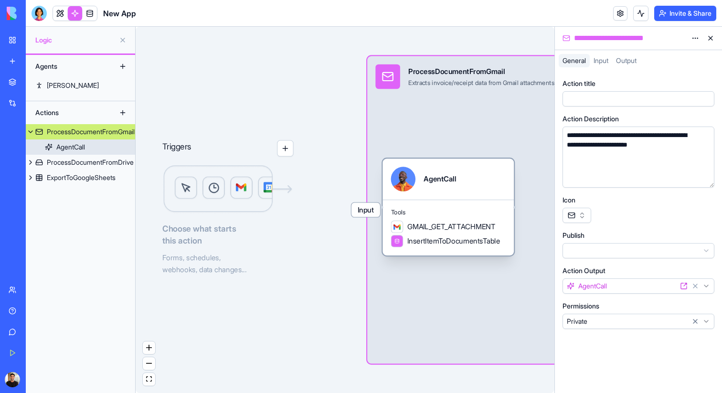
click at [77, 149] on div "AgentCall" at bounding box center [70, 147] width 29 height 10
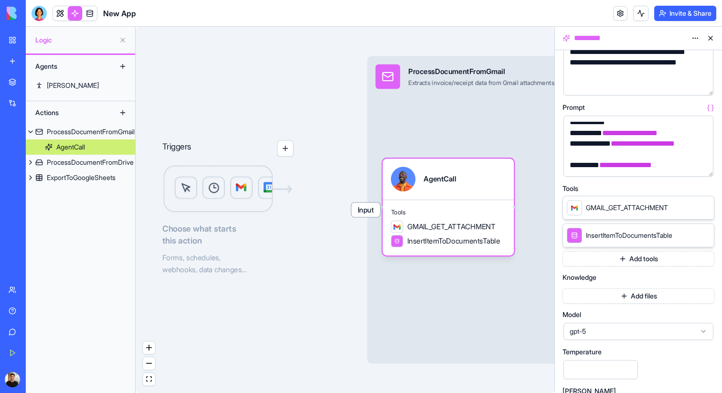
scroll to position [145, 0]
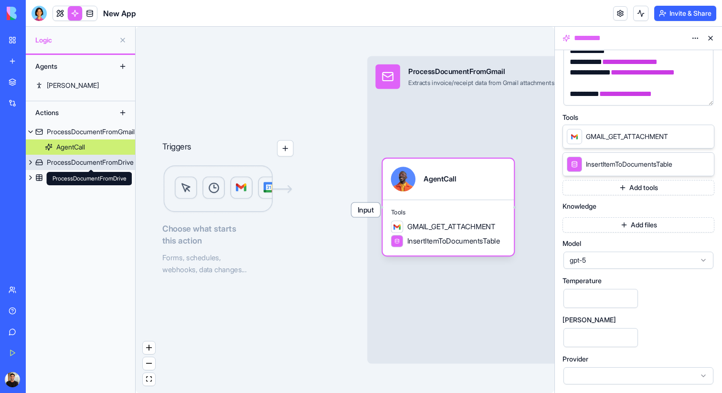
click at [81, 161] on div "ProcessDocumentFromDrive" at bounding box center [90, 163] width 87 height 10
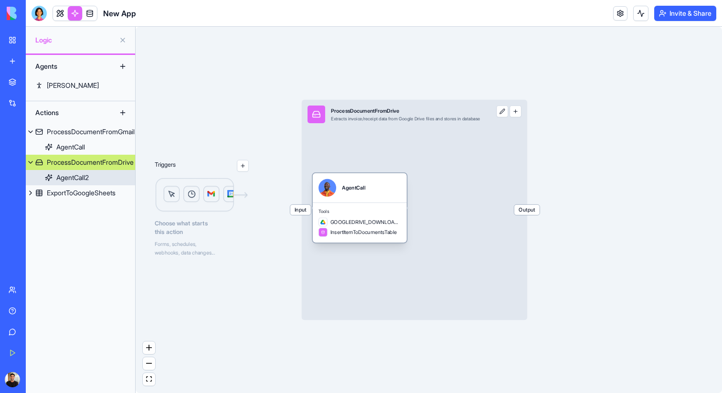
click at [95, 179] on link "AgentCall2" at bounding box center [80, 177] width 109 height 15
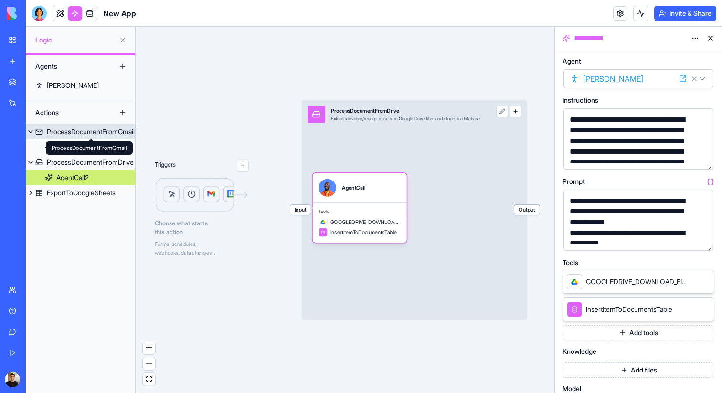
click at [106, 129] on div "ProcessDocumentFromGmail" at bounding box center [91, 132] width 88 height 10
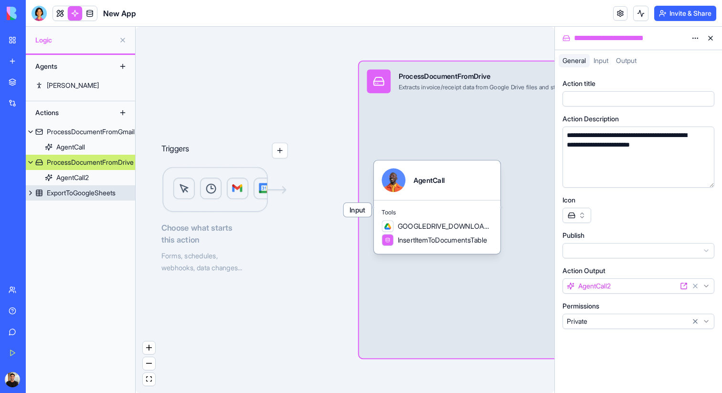
click at [104, 188] on link "ExportToGoogleSheets" at bounding box center [80, 192] width 109 height 15
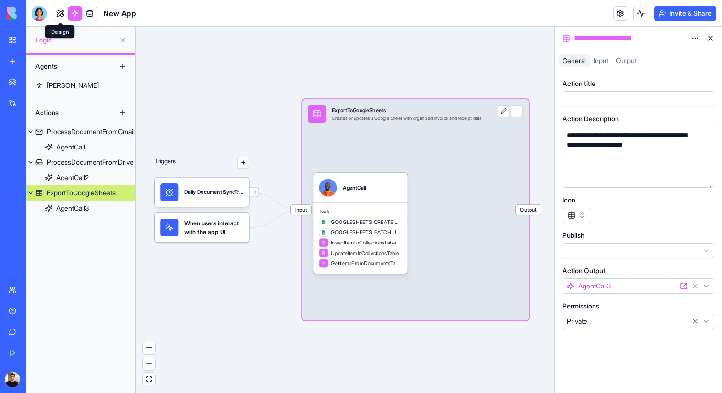
click at [56, 15] on link at bounding box center [60, 13] width 14 height 14
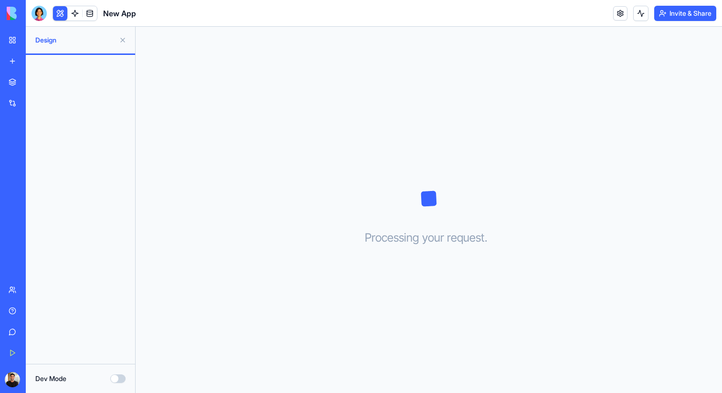
click at [294, 212] on div "Processing your request . . ." at bounding box center [429, 210] width 587 height 366
click at [76, 65] on div at bounding box center [80, 209] width 109 height 309
click at [77, 16] on link at bounding box center [75, 13] width 14 height 14
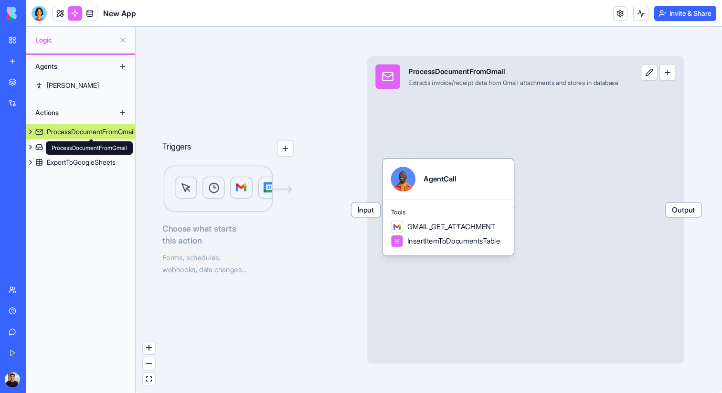
click at [85, 126] on link "ProcessDocumentFromGmail" at bounding box center [80, 131] width 109 height 15
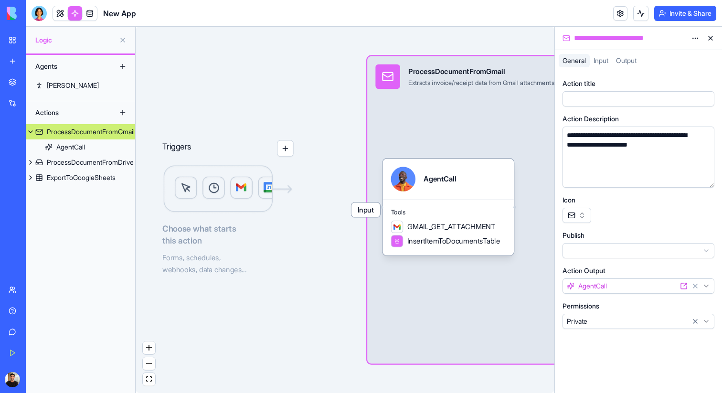
click at [85, 126] on link "ProcessDocumentFromGmail" at bounding box center [80, 131] width 109 height 15
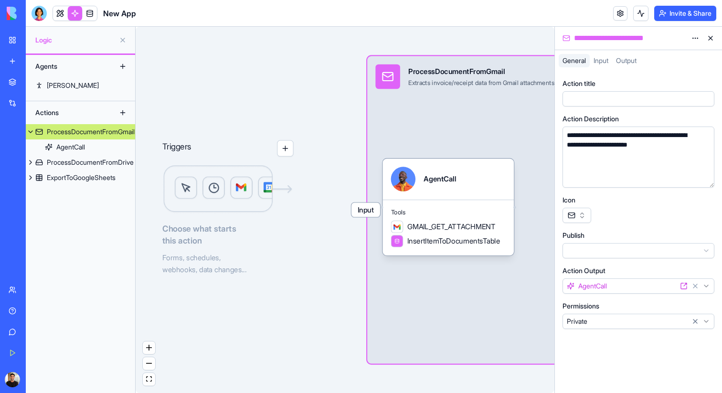
click at [85, 126] on link "ProcessDocumentFromGmail" at bounding box center [80, 131] width 109 height 15
click at [283, 148] on button "button" at bounding box center [285, 148] width 16 height 16
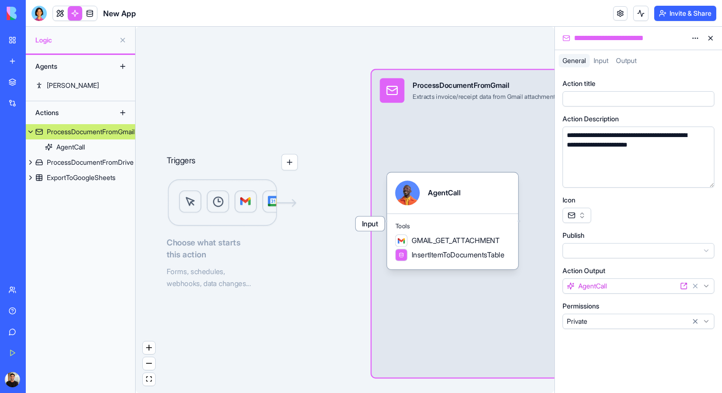
click at [714, 38] on button at bounding box center [710, 38] width 15 height 15
